Goal: Information Seeking & Learning: Learn about a topic

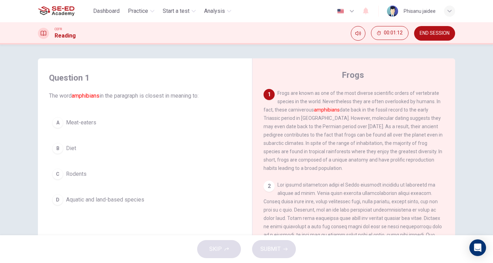
click at [98, 204] on button "D Aquatic and land-based species" at bounding box center [145, 199] width 192 height 17
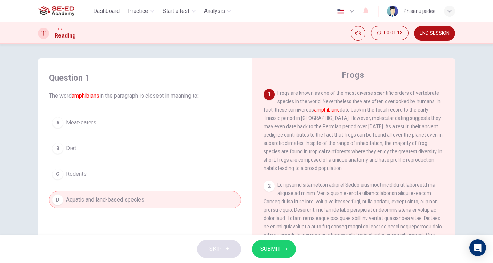
click at [279, 245] on span "SUBMIT" at bounding box center [270, 249] width 20 height 10
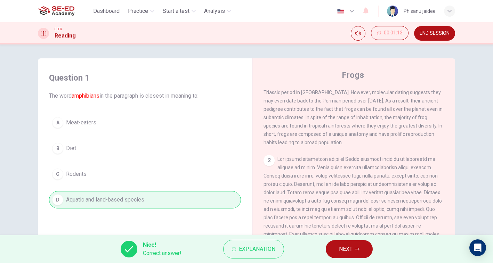
scroll to position [30, 0]
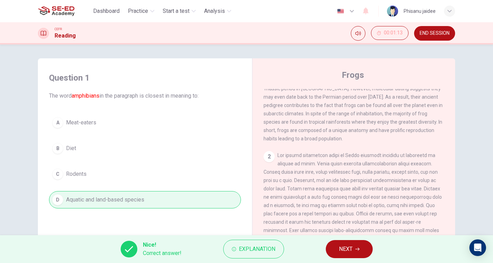
click at [354, 246] on button "NEXT" at bounding box center [349, 249] width 47 height 18
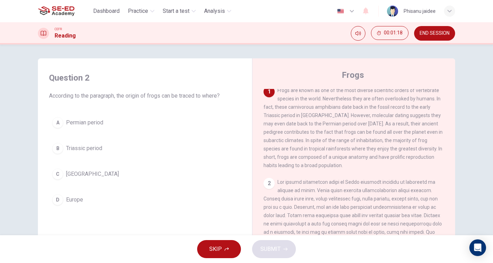
scroll to position [0, 0]
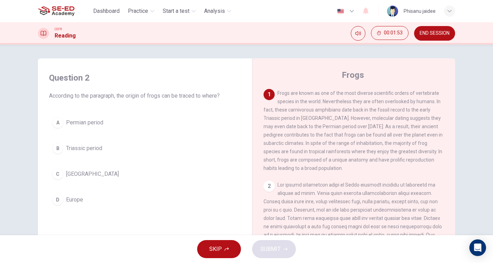
click at [83, 125] on span "Permian period" at bounding box center [84, 123] width 37 height 8
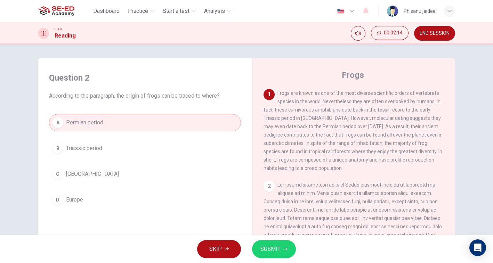
click at [260, 253] on button "SUBMIT" at bounding box center [274, 249] width 44 height 18
click at [269, 253] on span "SUBMIT" at bounding box center [270, 249] width 20 height 10
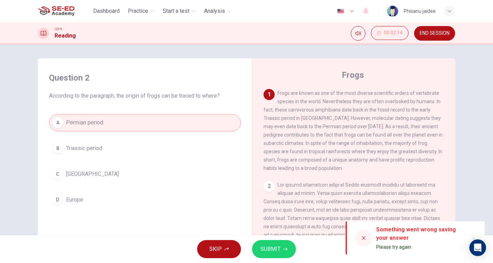
click at [269, 253] on span "SUBMIT" at bounding box center [270, 249] width 20 height 10
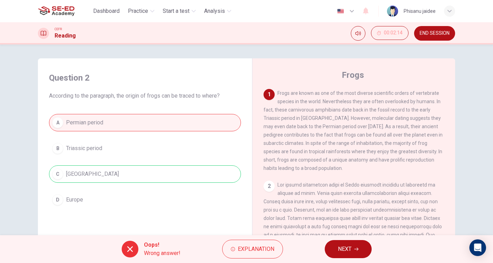
click at [339, 244] on span "NEXT" at bounding box center [345, 249] width 14 height 10
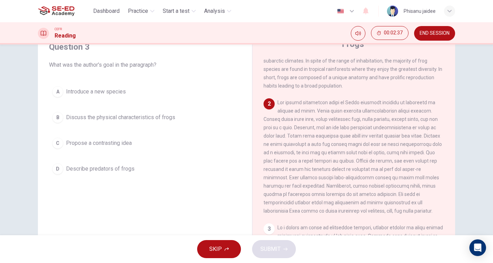
scroll to position [55, 0]
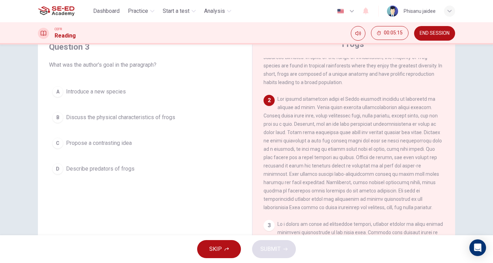
click at [136, 119] on span "Discuss the physical characteristics of frogs" at bounding box center [120, 117] width 109 height 8
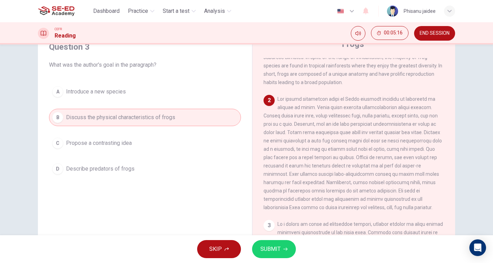
click at [268, 247] on span "SUBMIT" at bounding box center [270, 249] width 20 height 10
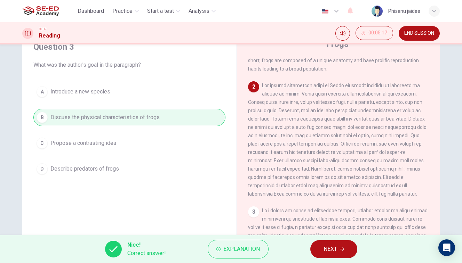
scroll to position [70, 0]
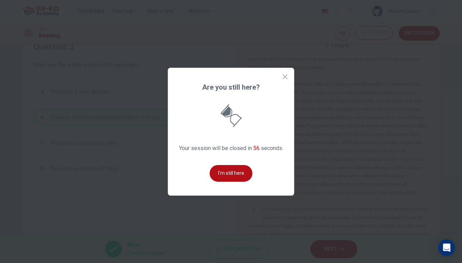
click at [218, 172] on button "I'm still here" at bounding box center [231, 173] width 43 height 17
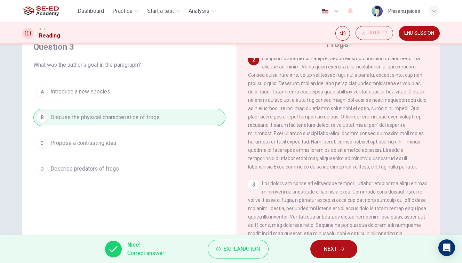
scroll to position [103, 0]
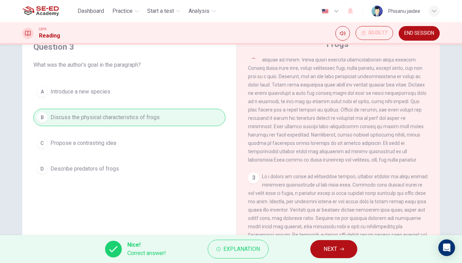
click at [324, 245] on span "NEXT" at bounding box center [330, 249] width 14 height 10
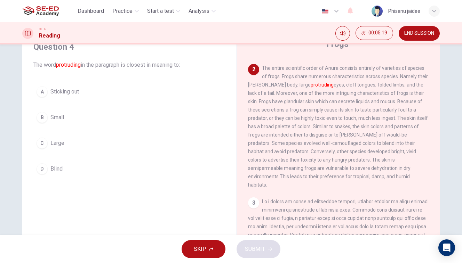
scroll to position [83, 0]
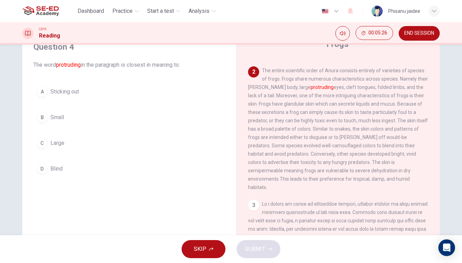
click at [60, 95] on span "Sticking out" at bounding box center [64, 92] width 28 height 8
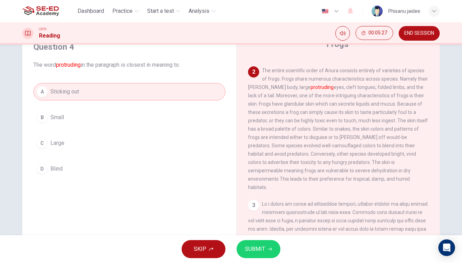
click at [258, 244] on span "SUBMIT" at bounding box center [255, 249] width 20 height 10
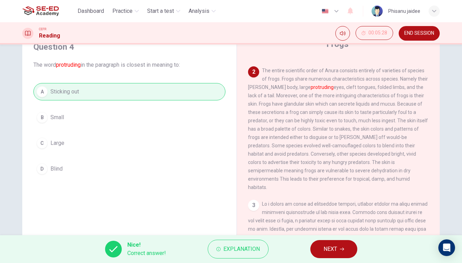
click at [333, 245] on span "NEXT" at bounding box center [330, 249] width 14 height 10
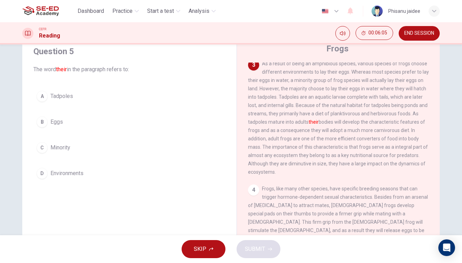
scroll to position [26, 0]
click at [63, 99] on span "Tadpoles" at bounding box center [61, 97] width 23 height 8
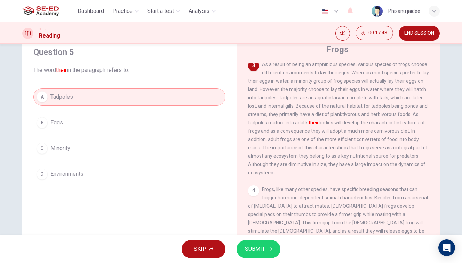
click at [266, 253] on button "SUBMIT" at bounding box center [258, 249] width 44 height 18
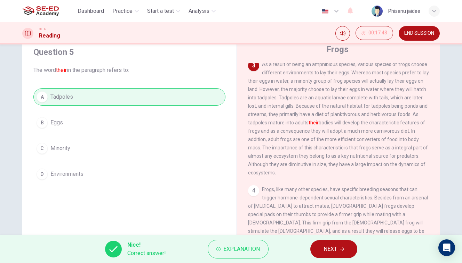
click at [335, 248] on span "NEXT" at bounding box center [330, 249] width 14 height 10
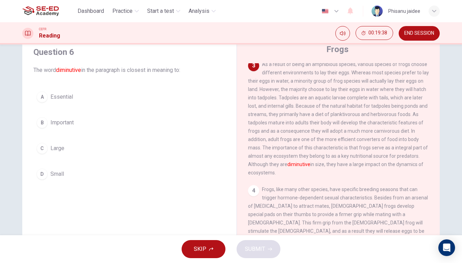
click at [57, 180] on button "D Small" at bounding box center [129, 173] width 192 height 17
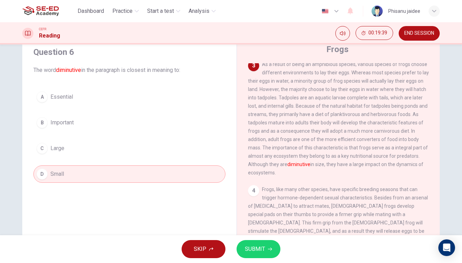
click at [258, 250] on span "SUBMIT" at bounding box center [255, 249] width 20 height 10
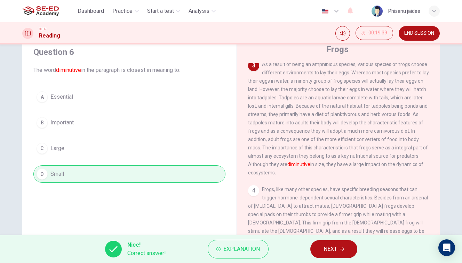
click at [339, 241] on button "NEXT" at bounding box center [333, 249] width 47 height 18
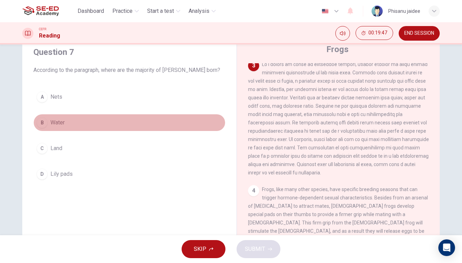
click at [63, 126] on span "Water" at bounding box center [57, 123] width 14 height 8
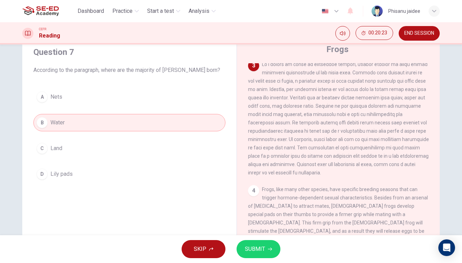
click at [262, 249] on span "SUBMIT" at bounding box center [255, 249] width 20 height 10
click at [259, 250] on span "SUBMIT" at bounding box center [255, 249] width 20 height 10
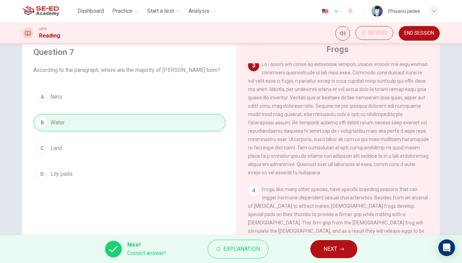
click at [341, 250] on icon "button" at bounding box center [342, 249] width 4 height 4
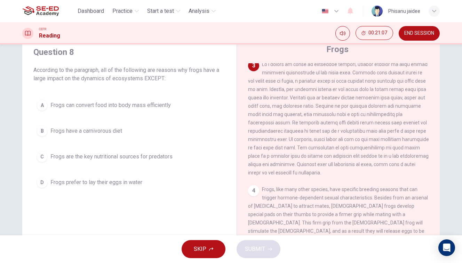
click at [119, 183] on span "Frogs prefer to lay their eggs in water" at bounding box center [96, 182] width 92 height 8
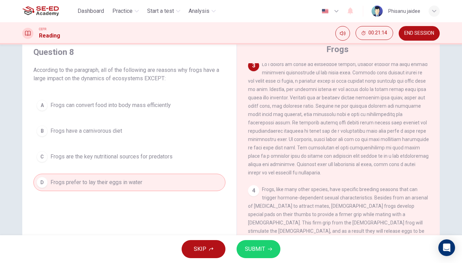
click at [256, 251] on span "SUBMIT" at bounding box center [255, 249] width 20 height 10
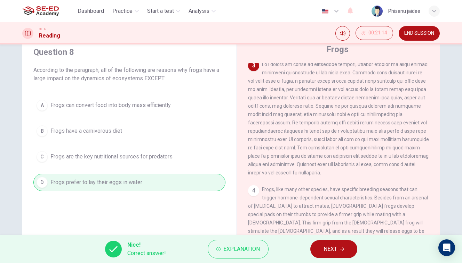
click at [328, 246] on span "NEXT" at bounding box center [330, 249] width 14 height 10
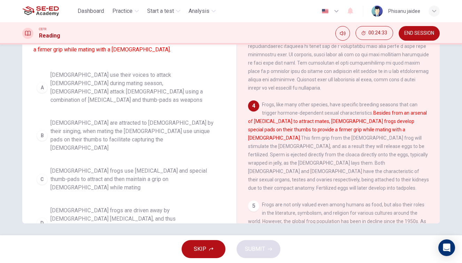
scroll to position [79, 0]
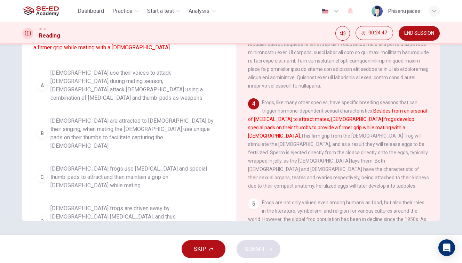
click at [149, 89] on span "Males use their voices to attack females during mating season, males attack fem…" at bounding box center [136, 85] width 172 height 33
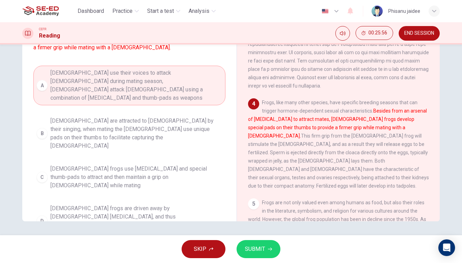
click at [260, 251] on span "SUBMIT" at bounding box center [255, 249] width 20 height 10
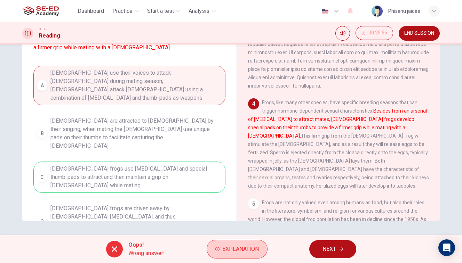
click at [231, 247] on span "Explanation" at bounding box center [240, 249] width 36 height 10
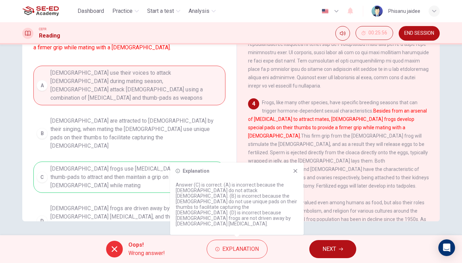
click at [293, 174] on icon at bounding box center [295, 171] width 6 height 6
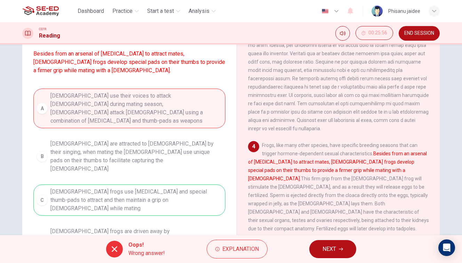
scroll to position [58, 0]
click at [331, 253] on span "NEXT" at bounding box center [329, 249] width 14 height 10
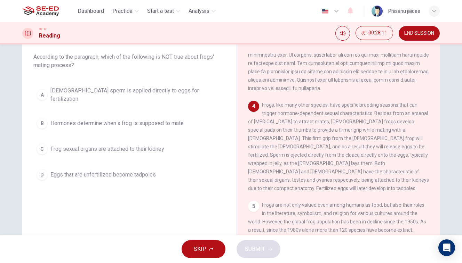
scroll to position [37, 0]
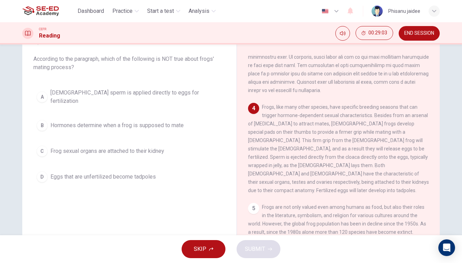
click at [116, 173] on span "Eggs that are unfertilized become tadpoles" at bounding box center [102, 177] width 105 height 8
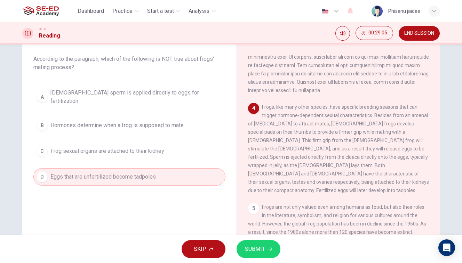
click at [256, 253] on span "SUBMIT" at bounding box center [255, 249] width 20 height 10
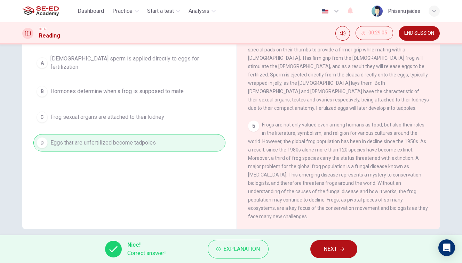
scroll to position [75, 0]
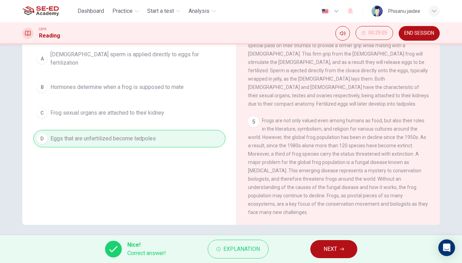
click at [339, 254] on button "NEXT" at bounding box center [333, 249] width 47 height 18
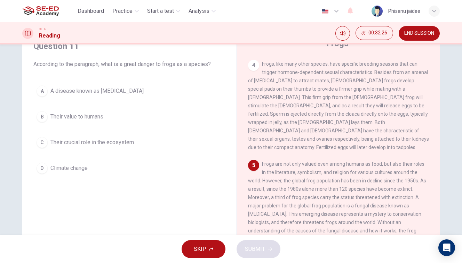
scroll to position [30, 0]
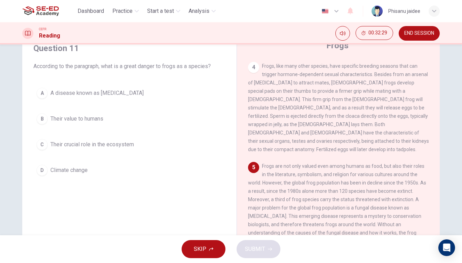
click at [113, 89] on button "A A disease known as chytridiomycosis" at bounding box center [129, 92] width 192 height 17
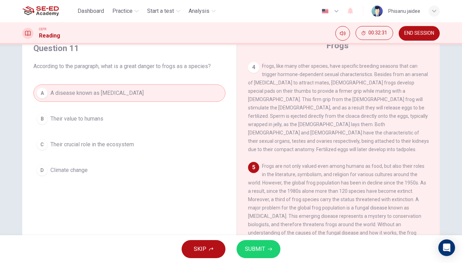
click at [260, 258] on div "SKIP SUBMIT" at bounding box center [231, 249] width 462 height 28
click at [260, 251] on span "SUBMIT" at bounding box center [255, 249] width 20 height 10
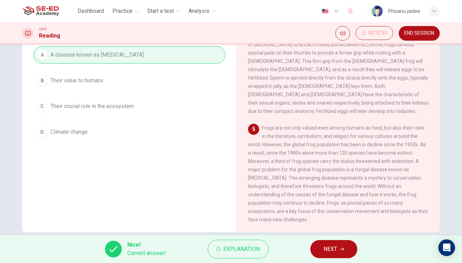
scroll to position [79, 0]
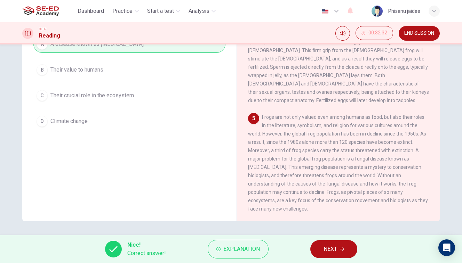
click at [332, 244] on button "NEXT" at bounding box center [333, 249] width 47 height 18
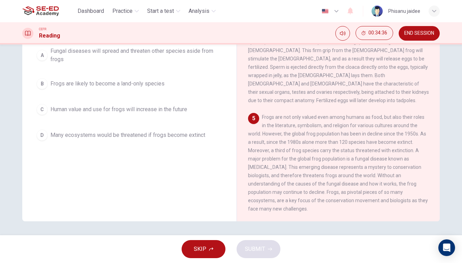
click at [351, 125] on div "5 Frogs are not only valued even among humans as food, but also their roles in …" at bounding box center [338, 163] width 181 height 100
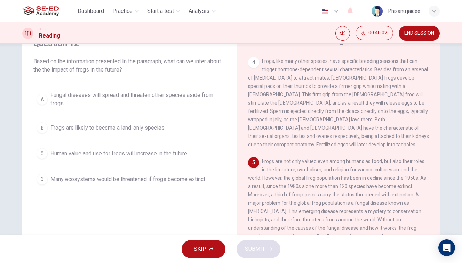
scroll to position [33, 0]
click at [166, 186] on button "D Many ecosystems would be threatened if frogs become extinct" at bounding box center [129, 180] width 192 height 17
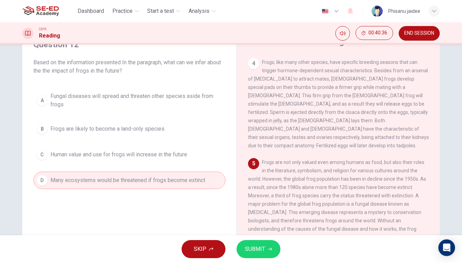
click at [266, 252] on button "SUBMIT" at bounding box center [258, 249] width 44 height 18
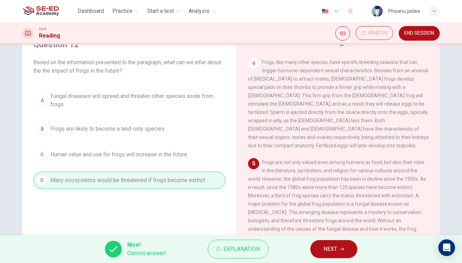
click at [331, 250] on span "NEXT" at bounding box center [330, 249] width 14 height 10
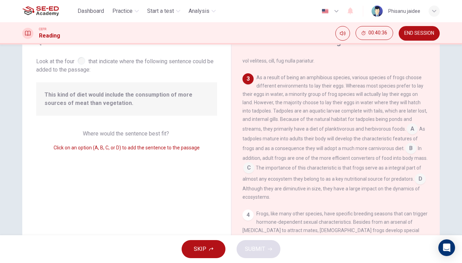
scroll to position [206, 0]
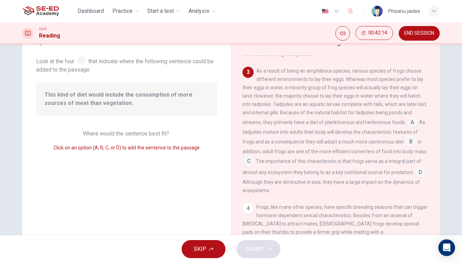
click at [406, 122] on input at bounding box center [411, 122] width 11 height 11
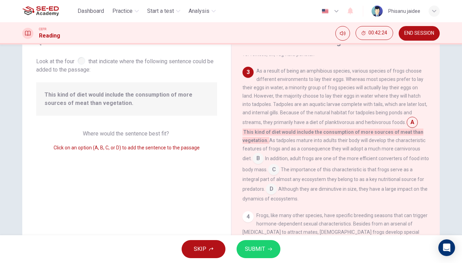
click at [263, 154] on input at bounding box center [257, 159] width 11 height 11
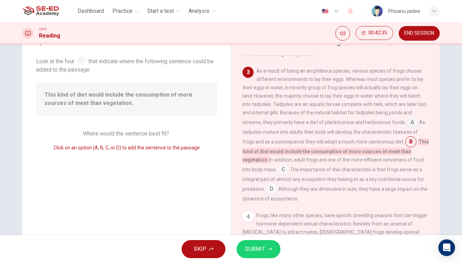
click at [288, 165] on input at bounding box center [282, 170] width 11 height 11
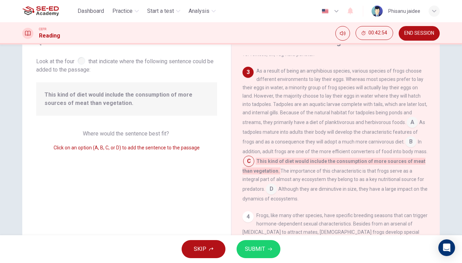
click at [277, 184] on input at bounding box center [271, 189] width 11 height 11
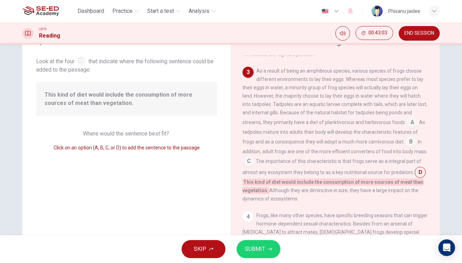
click at [406, 125] on input at bounding box center [411, 122] width 11 height 11
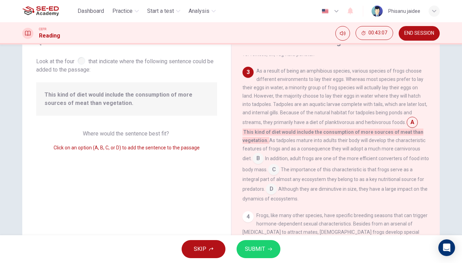
click at [430, 132] on div "1 Frogs are known as one of the most diverse scientific orders of vertebrate sp…" at bounding box center [339, 156] width 195 height 200
click at [261, 249] on span "SUBMIT" at bounding box center [255, 249] width 20 height 10
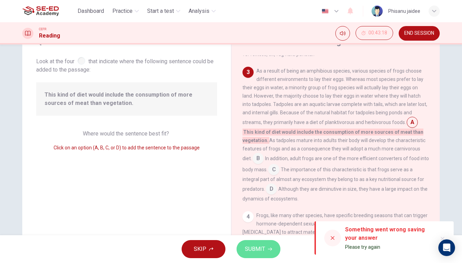
click at [254, 252] on span "SUBMIT" at bounding box center [255, 249] width 20 height 10
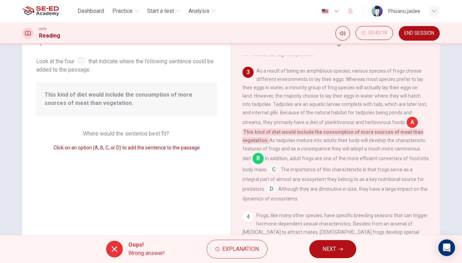
click at [272, 109] on div "As a result of being an amphibious species, various species of frogs choose dif…" at bounding box center [335, 135] width 186 height 136
drag, startPoint x: 406, startPoint y: 152, endPoint x: 428, endPoint y: 160, distance: 23.3
click at [428, 160] on div "As a result of being an amphibious species, various species of frogs choose dif…" at bounding box center [335, 135] width 186 height 136
drag, startPoint x: 428, startPoint y: 160, endPoint x: 412, endPoint y: 158, distance: 16.2
click at [412, 158] on div "As a result of being an amphibious species, various species of frogs choose dif…" at bounding box center [335, 135] width 186 height 136
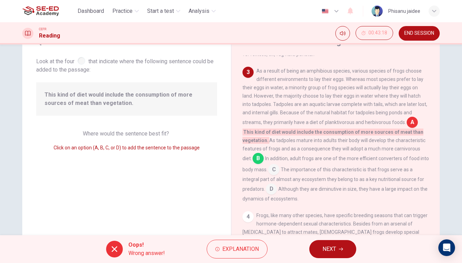
drag, startPoint x: 407, startPoint y: 151, endPoint x: 426, endPoint y: 158, distance: 20.1
click at [426, 158] on div "As a result of being an amphibious species, various species of frogs choose dif…" at bounding box center [335, 135] width 186 height 136
click at [336, 250] on span "NEXT" at bounding box center [329, 249] width 14 height 10
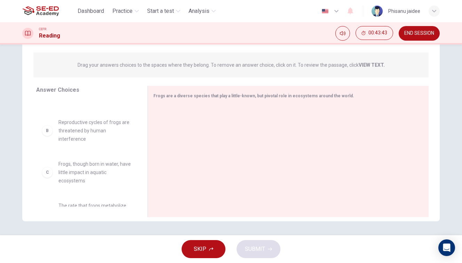
scroll to position [30, 0]
drag, startPoint x: 86, startPoint y: 170, endPoint x: 174, endPoint y: 141, distance: 92.9
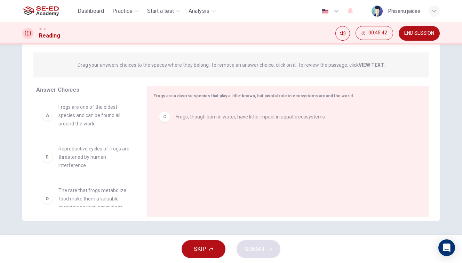
scroll to position [0, 0]
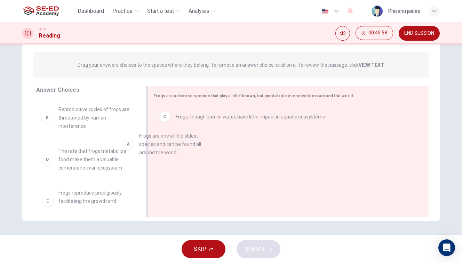
drag, startPoint x: 78, startPoint y: 112, endPoint x: 269, endPoint y: 151, distance: 195.0
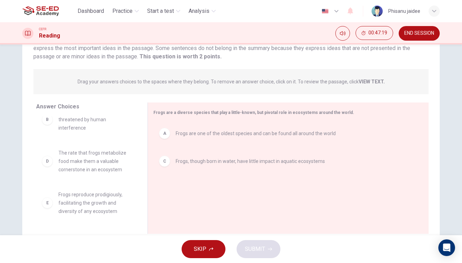
scroll to position [21, 0]
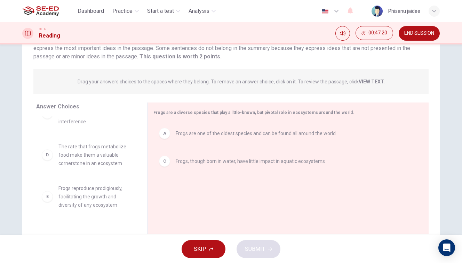
click at [94, 197] on span "Frogs reproduce prodigiously, facilitating the growth and diversity of any ecos…" at bounding box center [94, 196] width 72 height 25
drag, startPoint x: 94, startPoint y: 197, endPoint x: 211, endPoint y: 188, distance: 117.1
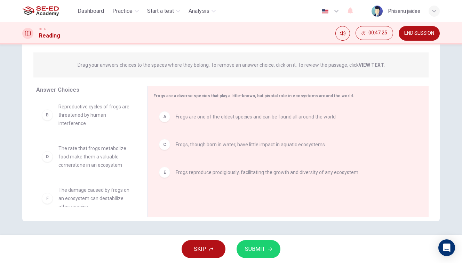
scroll to position [0, 0]
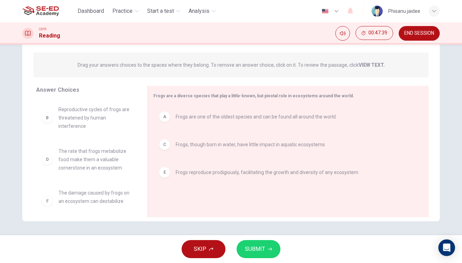
click at [250, 246] on span "SUBMIT" at bounding box center [255, 249] width 20 height 10
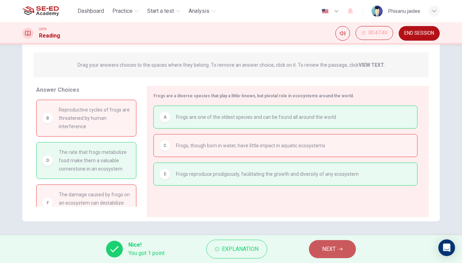
click at [323, 257] on button "NEXT" at bounding box center [332, 249] width 47 height 18
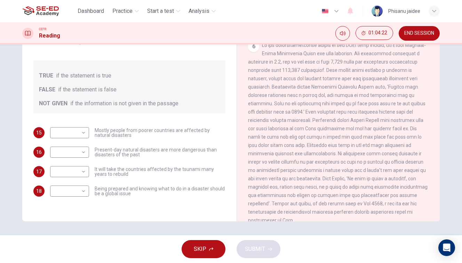
scroll to position [576, 0]
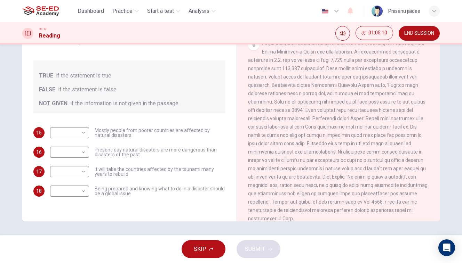
click at [374, 178] on div "6" at bounding box center [338, 131] width 181 height 184
click at [89, 132] on div "​ ​ Mostly people from poorer countries are affected by natural disasters" at bounding box center [137, 132] width 175 height 11
click at [84, 131] on body "This site uses cookies, as explained in our Privacy Policy . If you agree to th…" at bounding box center [231, 131] width 462 height 263
click at [71, 153] on li "FALSE" at bounding box center [69, 154] width 39 height 11
type input "FALSE"
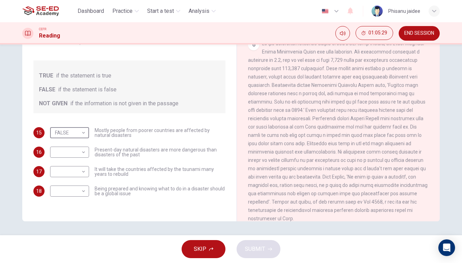
click at [71, 153] on body "This site uses cookies, as explained in our Privacy Policy . If you agree to th…" at bounding box center [231, 131] width 462 height 263
click at [66, 184] on li "NOT GIVEN" at bounding box center [69, 185] width 39 height 11
type input "NOT GIVEN"
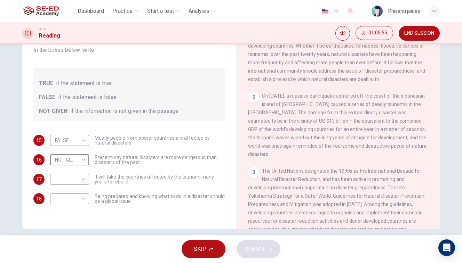
scroll to position [79, 0]
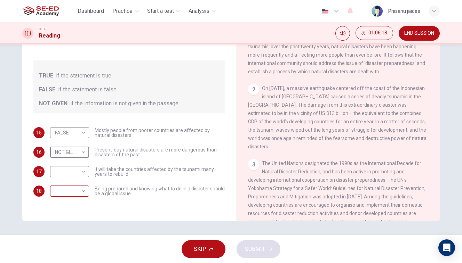
click at [81, 194] on body "This site uses cookies, as explained in our Privacy Policy . If you agree to th…" at bounding box center [231, 131] width 462 height 263
click at [72, 203] on li "TRUE" at bounding box center [69, 202] width 39 height 11
type input "TRUE"
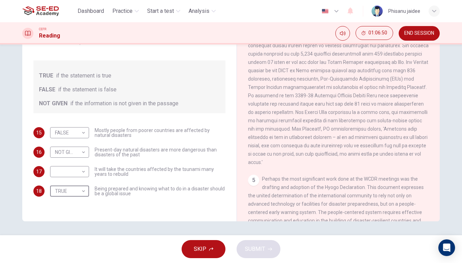
scroll to position [376, 0]
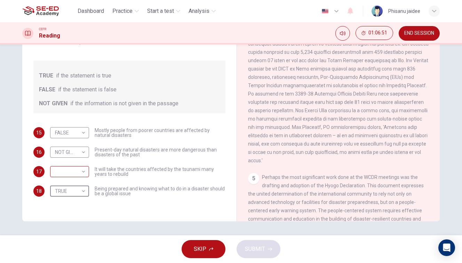
click at [81, 171] on body "This site uses cookies, as explained in our Privacy Policy . If you agree to th…" at bounding box center [231, 131] width 462 height 263
click at [74, 205] on li "NOT GIVEN" at bounding box center [69, 204] width 39 height 11
type input "NOT GIVEN"
click at [263, 255] on button "SUBMIT" at bounding box center [258, 249] width 44 height 18
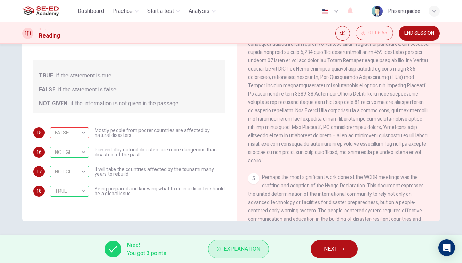
click at [235, 247] on span "Explanation" at bounding box center [241, 249] width 36 height 10
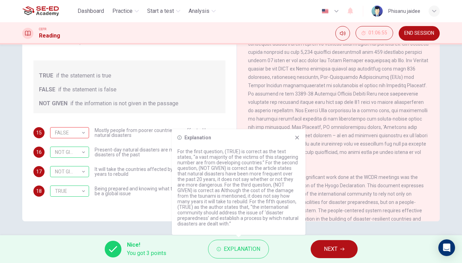
click at [302, 137] on div "Explanation For the first question, (TRUE) is correct as the text states, “a va…" at bounding box center [238, 182] width 133 height 106
click at [296, 137] on icon at bounding box center [297, 138] width 6 height 6
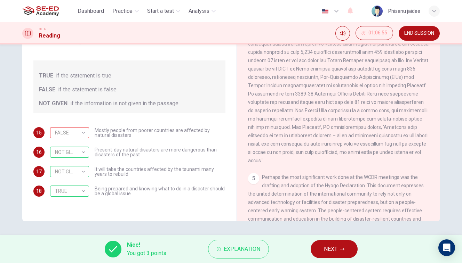
scroll to position [373, 0]
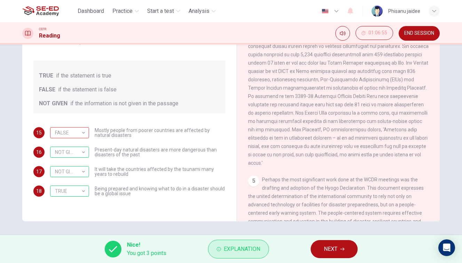
click at [249, 252] on span "Explanation" at bounding box center [241, 249] width 36 height 10
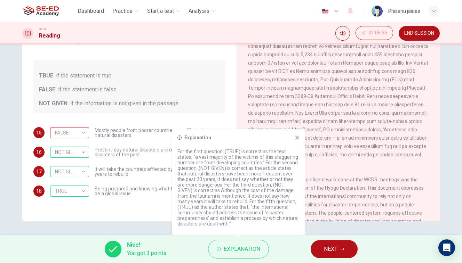
click at [296, 138] on icon at bounding box center [297, 138] width 4 height 4
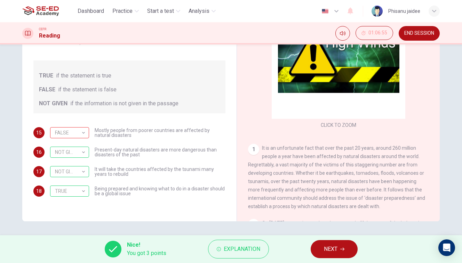
scroll to position [0, 0]
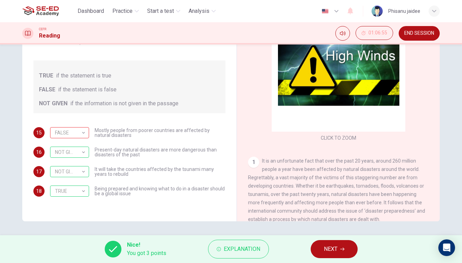
click at [324, 254] on button "NEXT" at bounding box center [333, 249] width 47 height 18
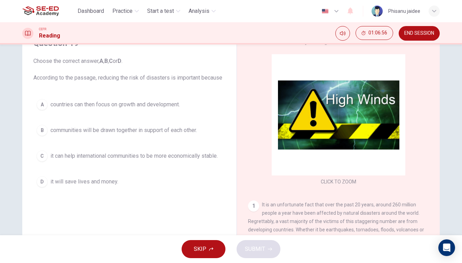
scroll to position [29, 0]
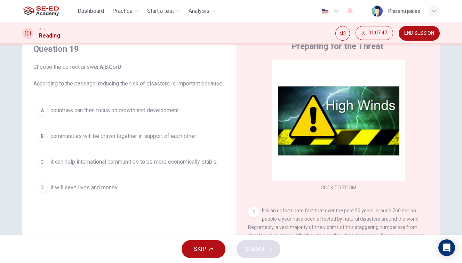
click at [104, 189] on span "it will save lives and money." at bounding box center [84, 188] width 68 height 8
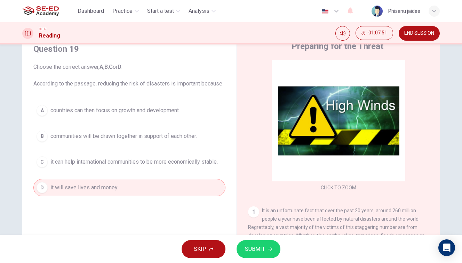
click at [110, 138] on span "communities will be drawn together in support of each other." at bounding box center [123, 136] width 146 height 8
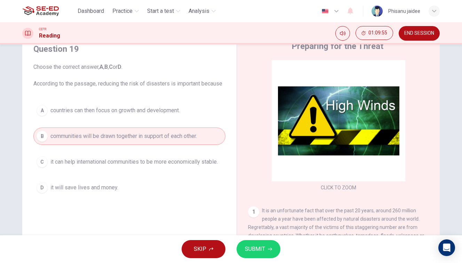
click at [120, 185] on button "D it will save lives and money." at bounding box center [129, 187] width 192 height 17
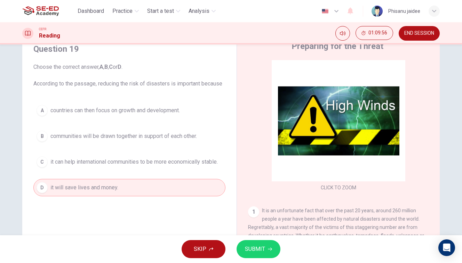
click at [265, 248] on button "SUBMIT" at bounding box center [258, 249] width 44 height 18
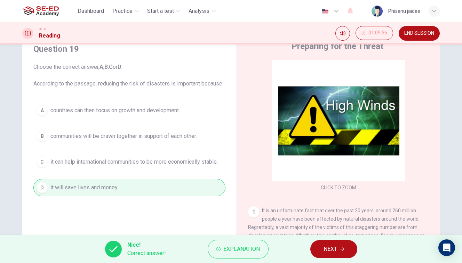
click at [332, 250] on span "NEXT" at bounding box center [330, 249] width 14 height 10
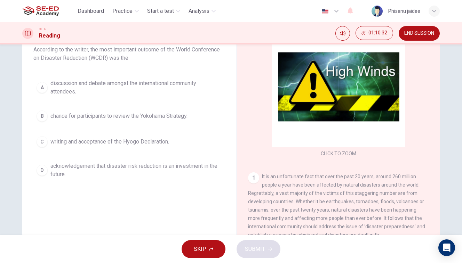
scroll to position [63, 0]
click at [194, 168] on span "acknowledgement that disaster risk reduction is an investment in the future." at bounding box center [136, 170] width 172 height 17
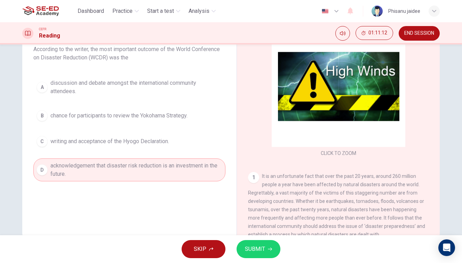
click at [261, 249] on span "SUBMIT" at bounding box center [255, 249] width 20 height 10
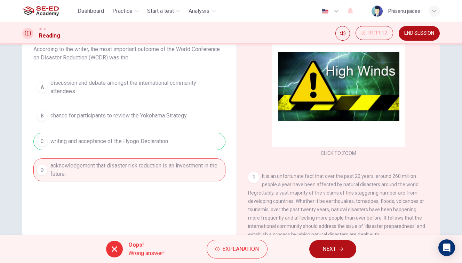
click at [336, 246] on button "NEXT" at bounding box center [332, 249] width 47 height 18
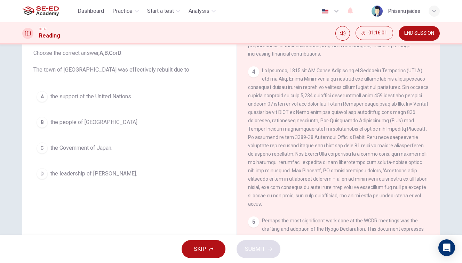
scroll to position [365, 0]
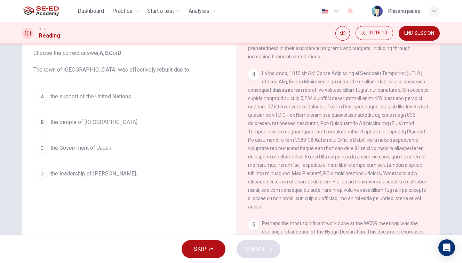
click at [120, 99] on span "the support of the United Nations." at bounding box center [91, 96] width 82 height 8
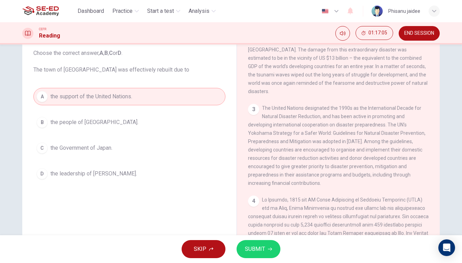
scroll to position [238, 0]
click at [254, 251] on span "SUBMIT" at bounding box center [255, 249] width 20 height 10
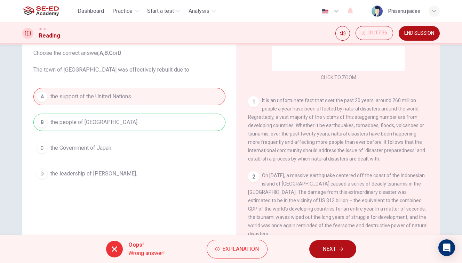
scroll to position [117, 0]
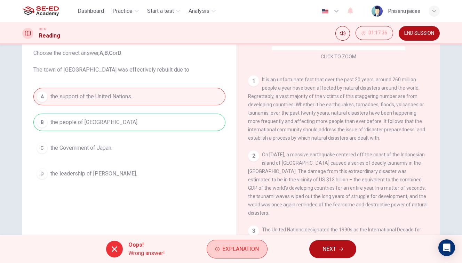
click at [235, 247] on span "Explanation" at bounding box center [240, 249] width 36 height 10
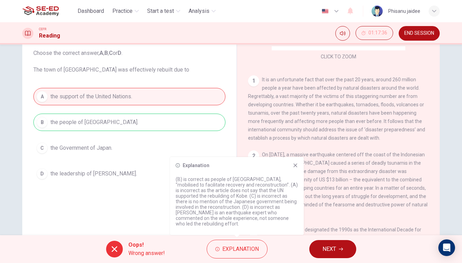
click at [298, 171] on div "Explanation (B) is correct as people of Kobe, "mobilised to facilitate recovery…" at bounding box center [236, 196] width 133 height 78
click at [292, 168] on div "Explanation" at bounding box center [237, 166] width 122 height 6
click at [295, 168] on icon at bounding box center [295, 166] width 4 height 4
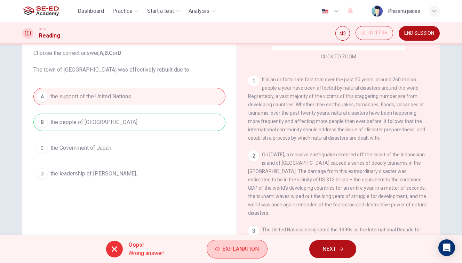
click at [254, 250] on span "Explanation" at bounding box center [240, 249] width 36 height 10
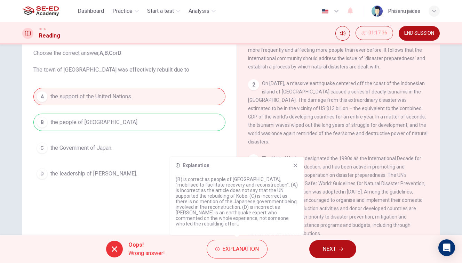
scroll to position [175, 0]
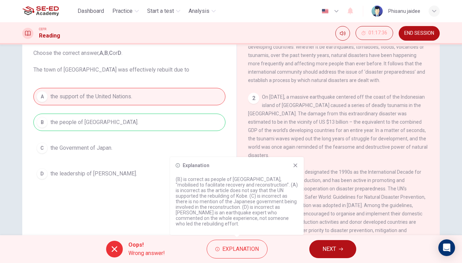
click at [298, 171] on div "Explanation (B) is correct as people of Kobe, "mobilised to facilitate recovery…" at bounding box center [236, 196] width 133 height 78
click at [295, 168] on icon at bounding box center [295, 166] width 4 height 4
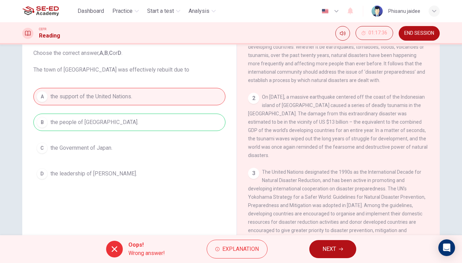
click at [321, 244] on button "NEXT" at bounding box center [332, 249] width 47 height 18
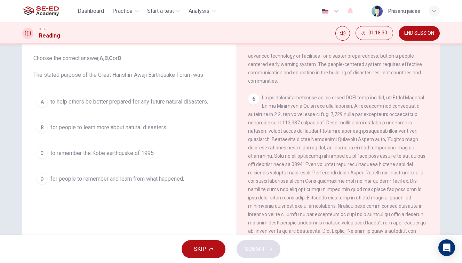
scroll to position [36, 0]
click at [152, 179] on span "for people to remember and learn from what happened." at bounding box center [116, 180] width 133 height 8
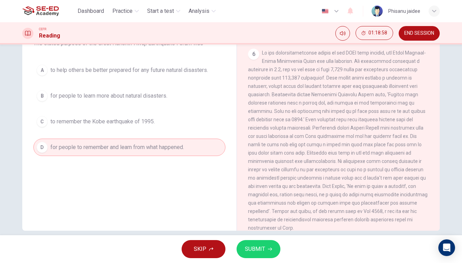
scroll to position [79, 0]
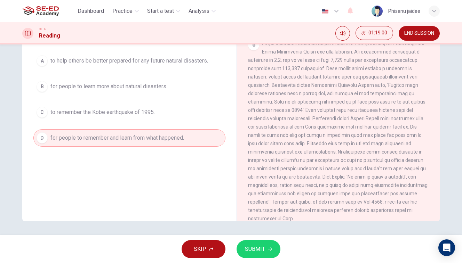
click at [263, 249] on span "SUBMIT" at bounding box center [255, 249] width 20 height 10
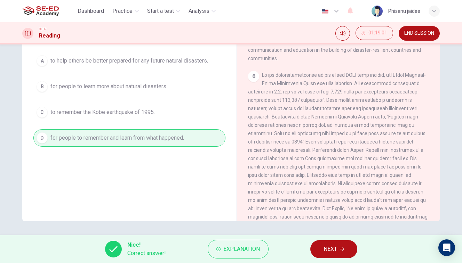
scroll to position [542, 0]
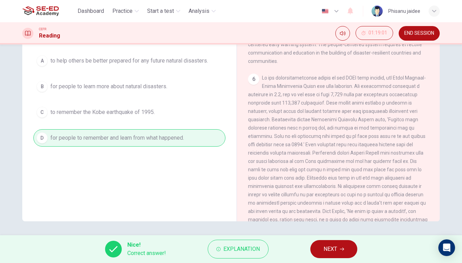
click at [320, 249] on button "NEXT" at bounding box center [333, 249] width 47 height 18
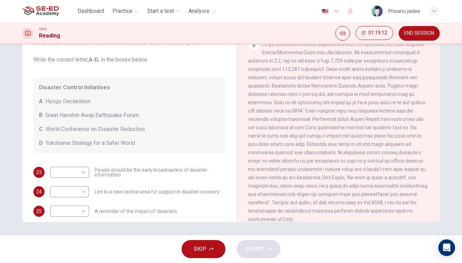
scroll to position [79, 0]
click at [405, 34] on span "END SESSION" at bounding box center [419, 34] width 30 height 6
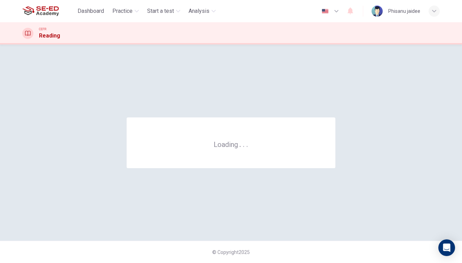
scroll to position [0, 0]
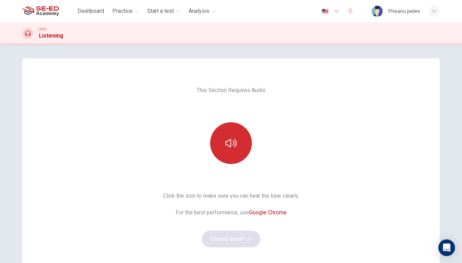
click at [227, 136] on button "button" at bounding box center [231, 143] width 42 height 42
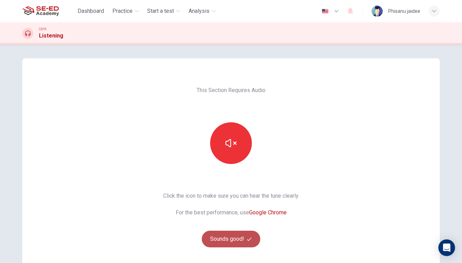
click at [236, 237] on button "Sounds good!" at bounding box center [231, 239] width 58 height 17
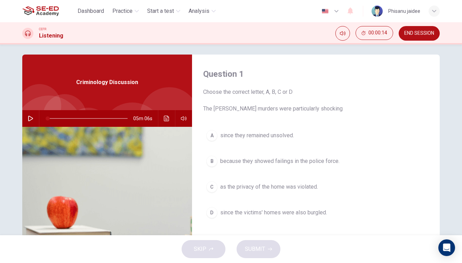
scroll to position [3, 0]
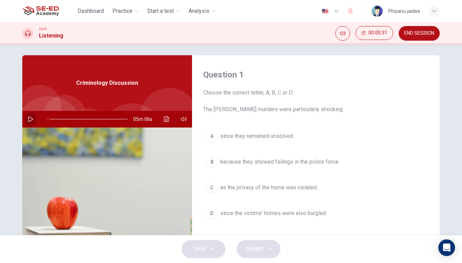
click at [26, 118] on button "button" at bounding box center [30, 119] width 11 height 17
click at [165, 120] on icon "Click to see the audio transcription" at bounding box center [167, 119] width 6 height 6
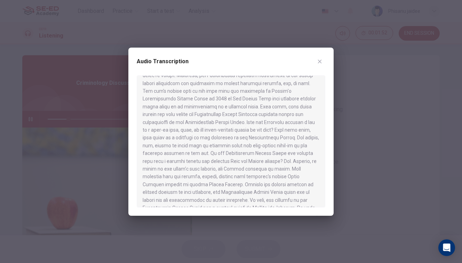
scroll to position [331, 0]
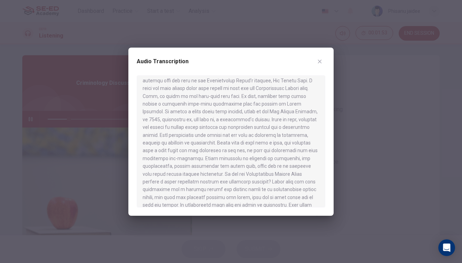
click at [318, 65] on button "button" at bounding box center [319, 61] width 11 height 11
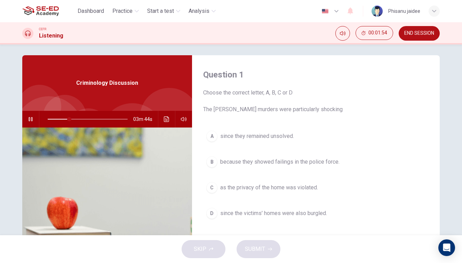
click at [409, 36] on button "END SESSION" at bounding box center [418, 33] width 41 height 15
type input "27"
click at [421, 39] on button "END SESSION" at bounding box center [418, 33] width 41 height 15
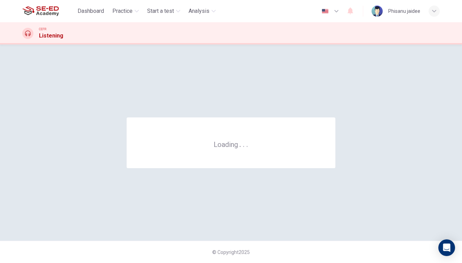
scroll to position [0, 0]
